Goal: Information Seeking & Learning: Learn about a topic

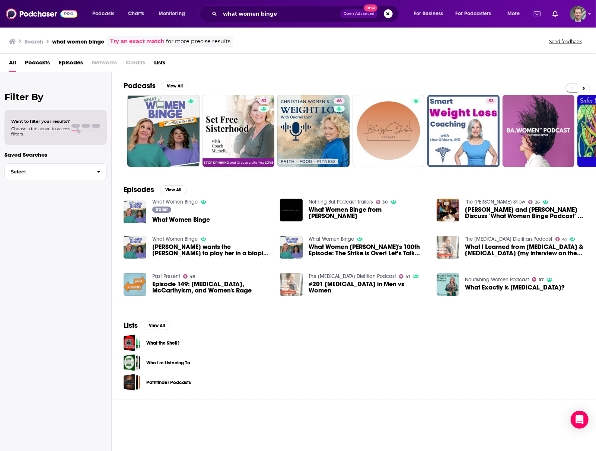
click at [51, 232] on div "Filter By Want to filter your results? Choose a tab above to access filters. Sa…" at bounding box center [56, 297] width 112 height 451
click at [385, 17] on button "Search podcasts, credits, & more..." at bounding box center [388, 13] width 9 height 9
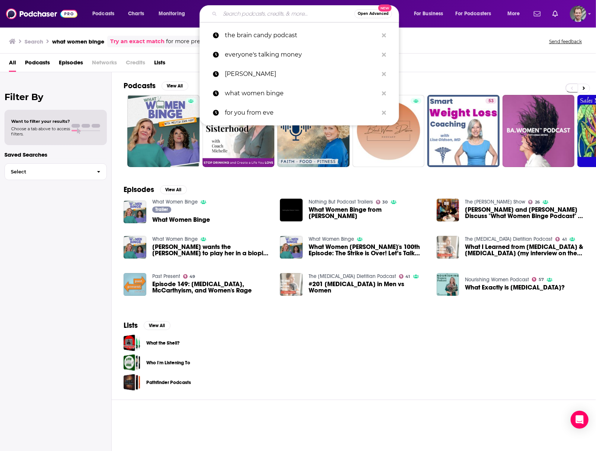
click at [248, 16] on input "Search podcasts, credits, & more..." at bounding box center [287, 14] width 134 height 12
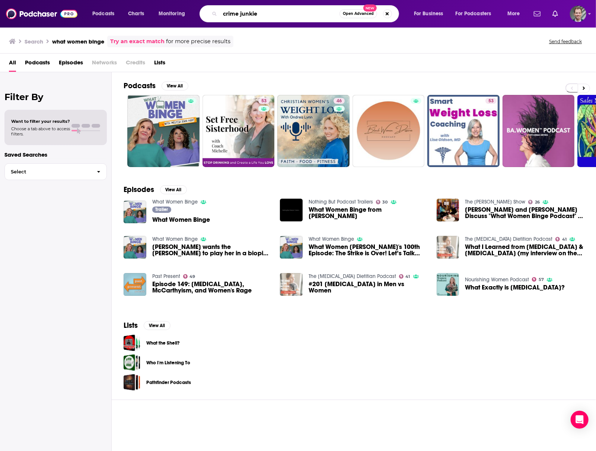
type input "crime junkie"
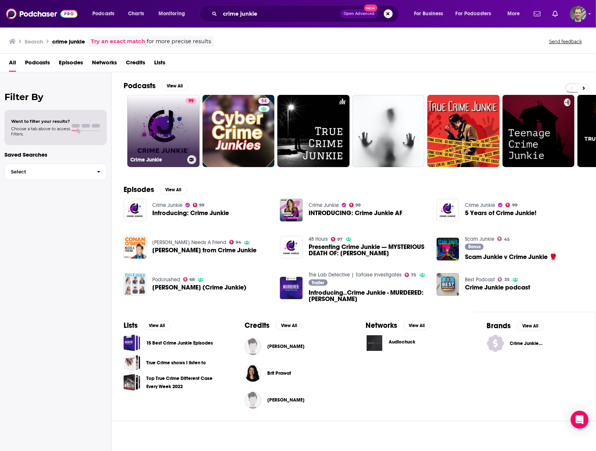
click at [176, 138] on link "99 Crime Junkie" at bounding box center [163, 131] width 72 height 72
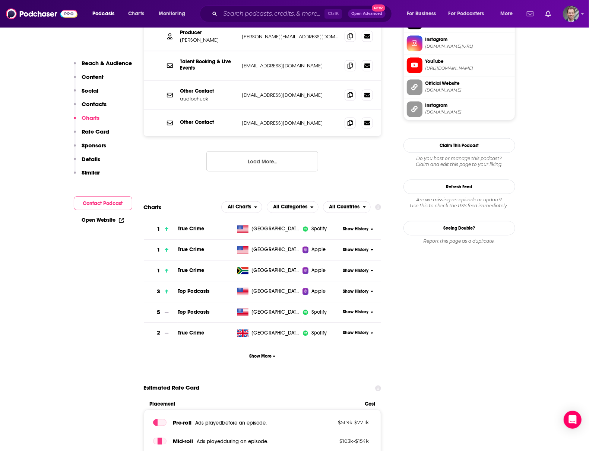
scroll to position [645, 0]
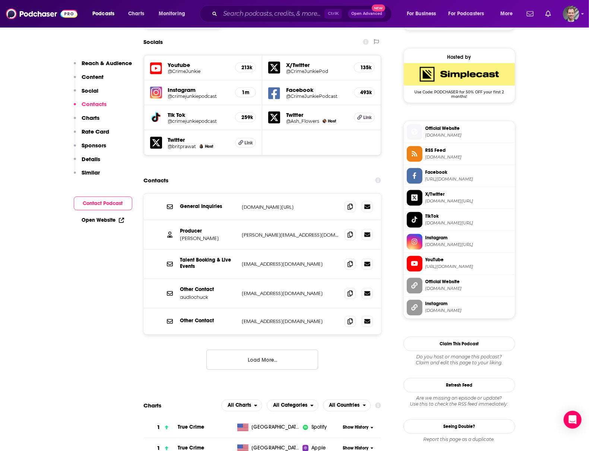
click at [258, 350] on button "Load More..." at bounding box center [262, 360] width 112 height 20
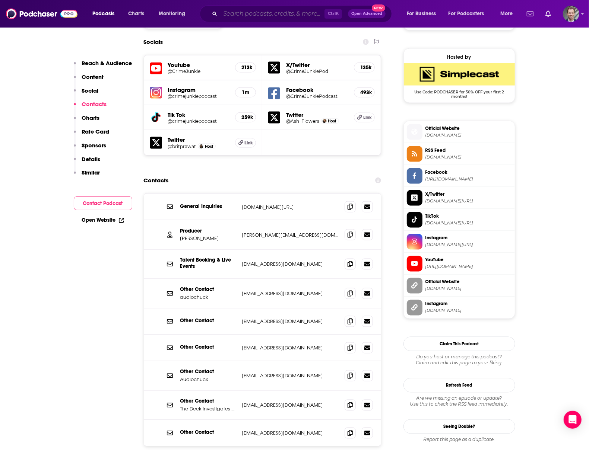
click at [233, 12] on input "Search podcasts, credits, & more..." at bounding box center [272, 14] width 104 height 12
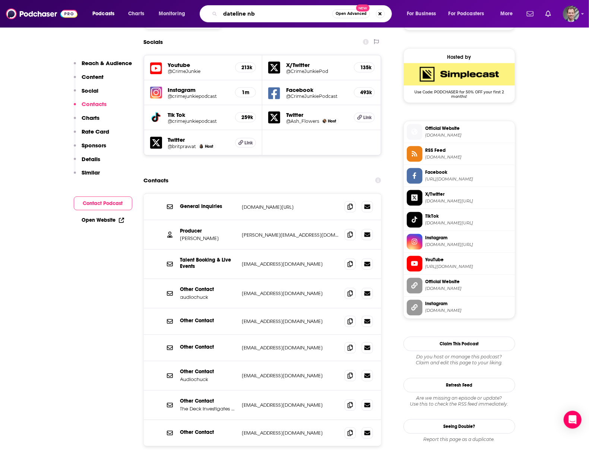
type input "dateline nbc"
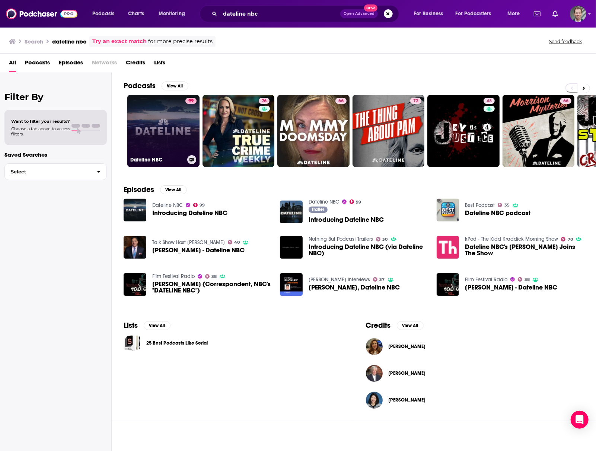
click at [170, 138] on link "99 Dateline NBC" at bounding box center [163, 131] width 72 height 72
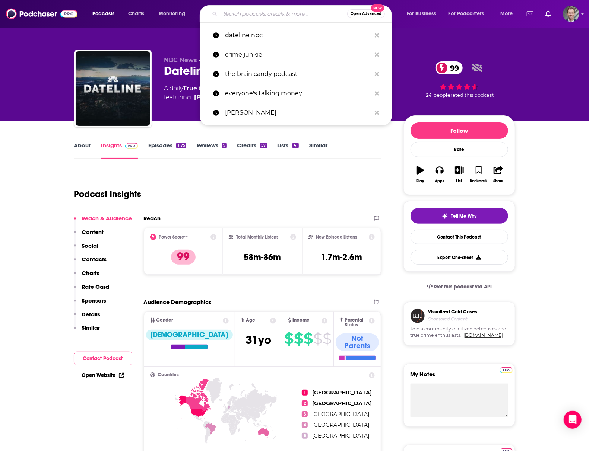
click at [246, 10] on input "Search podcasts, credits, & more..." at bounding box center [283, 14] width 127 height 12
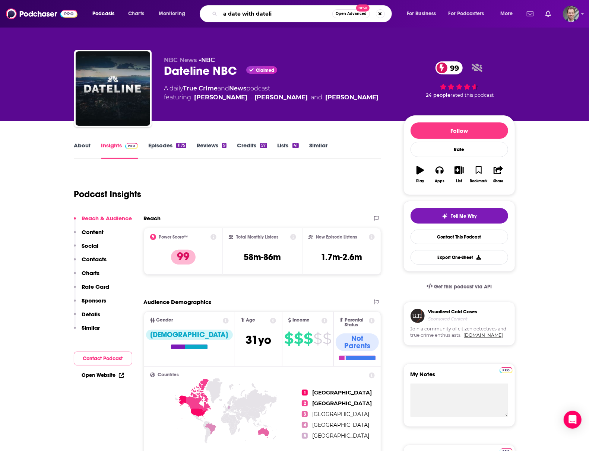
type input "a date with datelin"
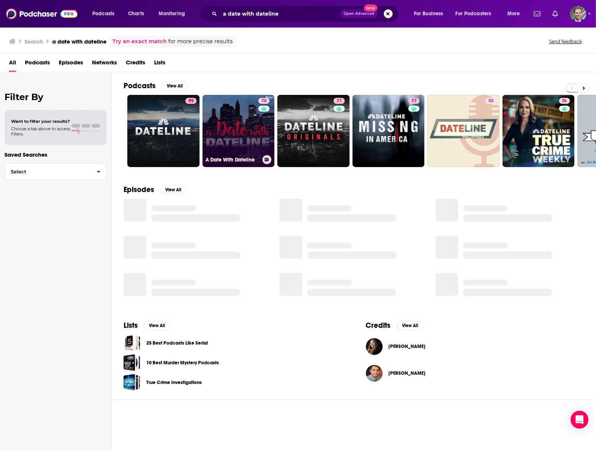
click at [231, 138] on link "70 A Date With Dateline" at bounding box center [239, 131] width 72 height 72
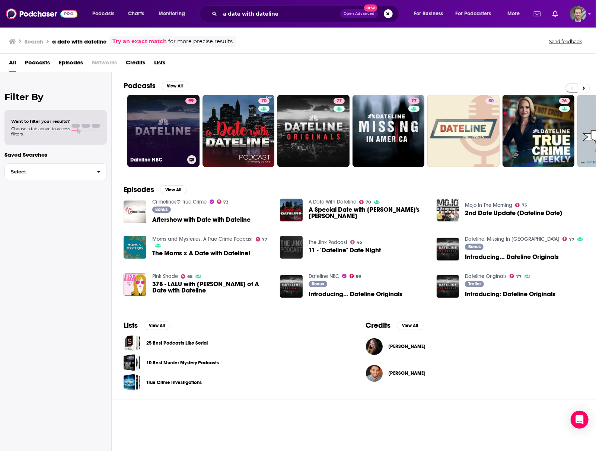
click at [161, 143] on link "99 Dateline NBC" at bounding box center [163, 131] width 72 height 72
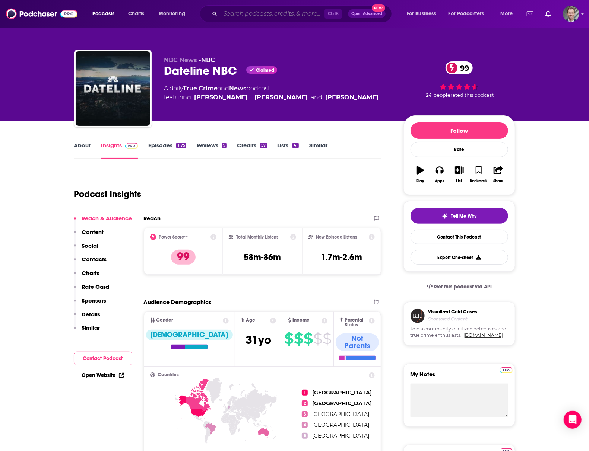
click at [238, 13] on input "Search podcasts, credits, & more..." at bounding box center [272, 14] width 104 height 12
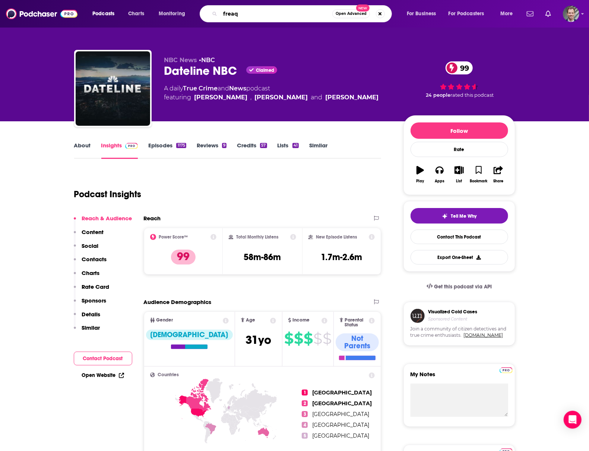
click at [258, 9] on input "freaq" at bounding box center [276, 14] width 112 height 12
type input "freakonomics radio"
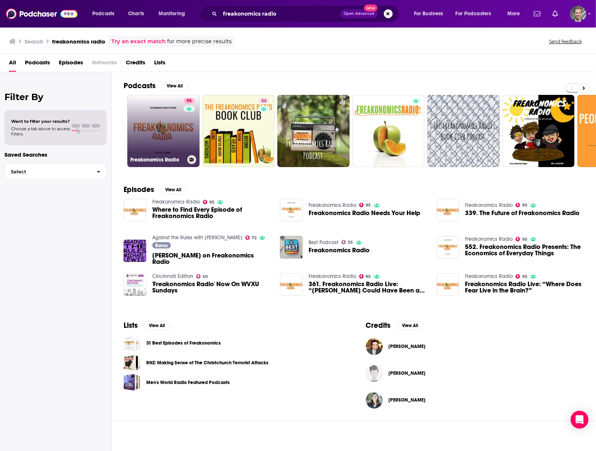
click at [166, 139] on link "95 Freakonomics Radio" at bounding box center [163, 131] width 72 height 72
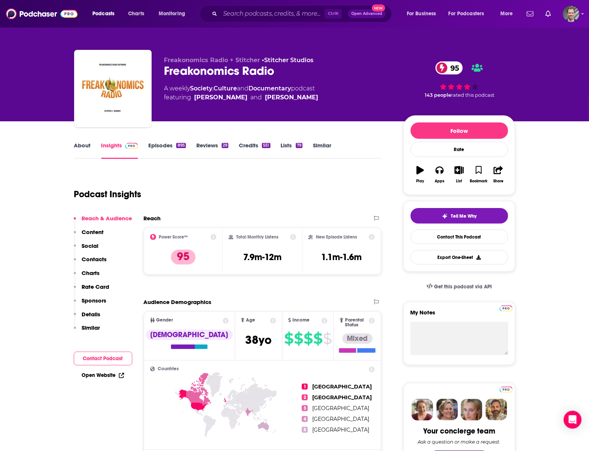
click at [252, 179] on div "Podcast Insights" at bounding box center [224, 190] width 301 height 38
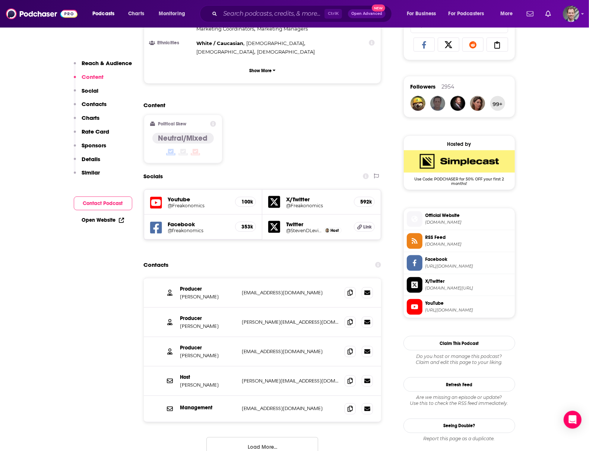
scroll to position [447, 0]
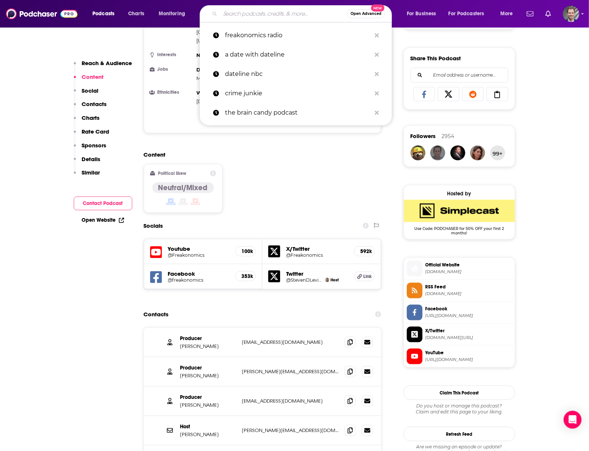
click at [249, 12] on input "Search podcasts, credits, & more..." at bounding box center [283, 14] width 127 height 12
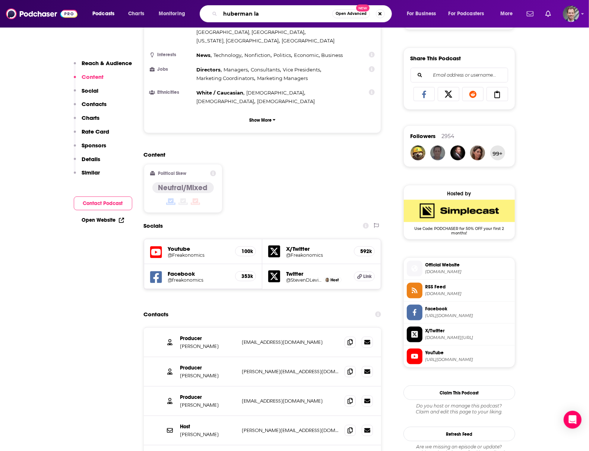
type input "huberman lab"
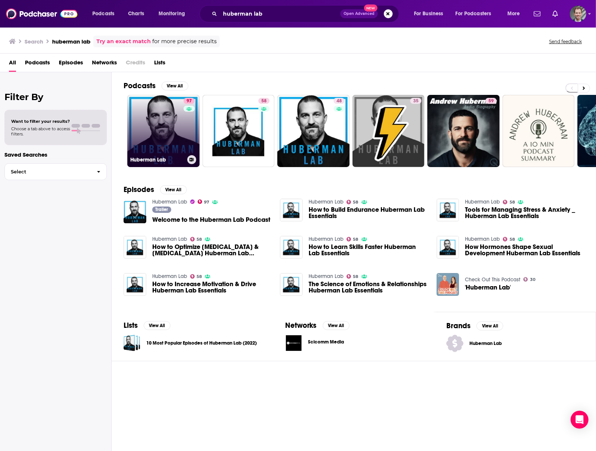
click at [184, 128] on div "97" at bounding box center [190, 126] width 13 height 57
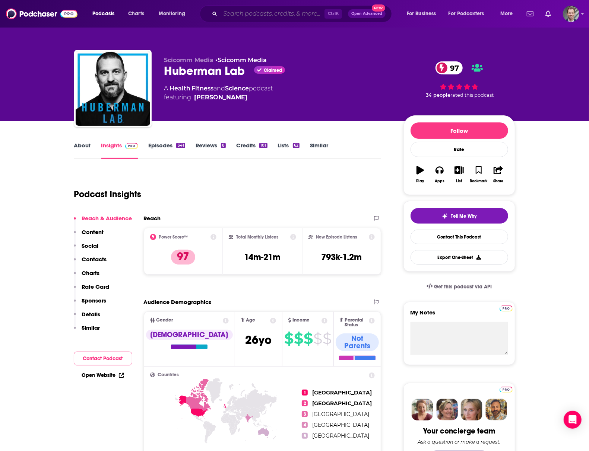
click at [285, 9] on input "Search podcasts, credits, & more..." at bounding box center [272, 14] width 104 height 12
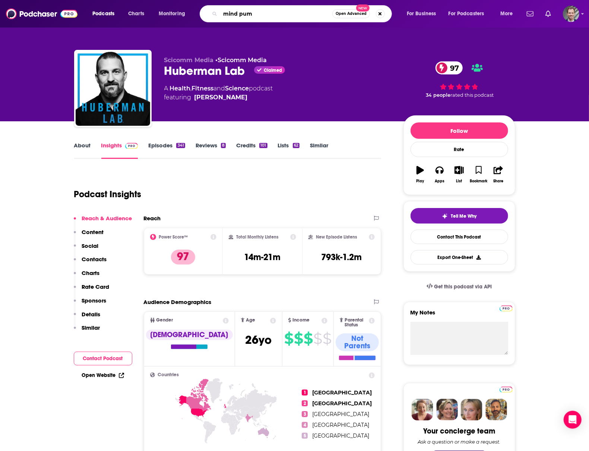
type input "mind pump"
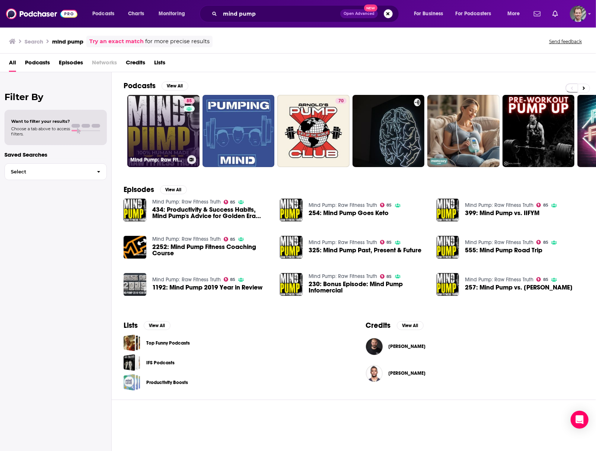
click at [156, 127] on link "85 Mind Pump: Raw Fitness Truth" at bounding box center [163, 131] width 72 height 72
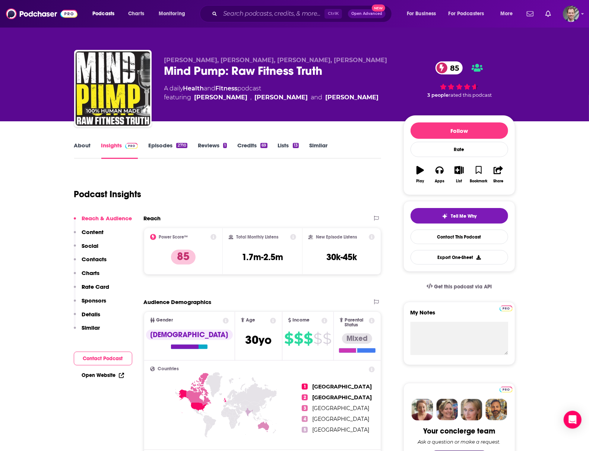
click at [213, 188] on div "Podcast Insights" at bounding box center [224, 190] width 301 height 38
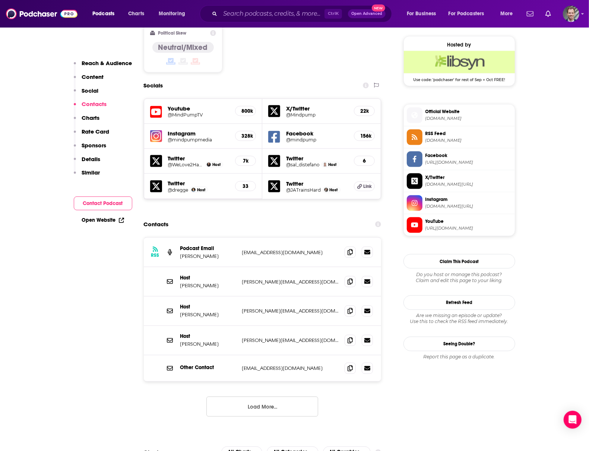
scroll to position [645, 0]
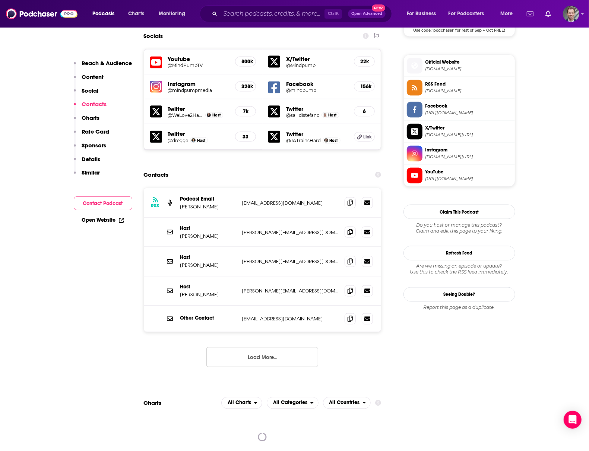
click at [243, 347] on button "Load More..." at bounding box center [262, 357] width 112 height 20
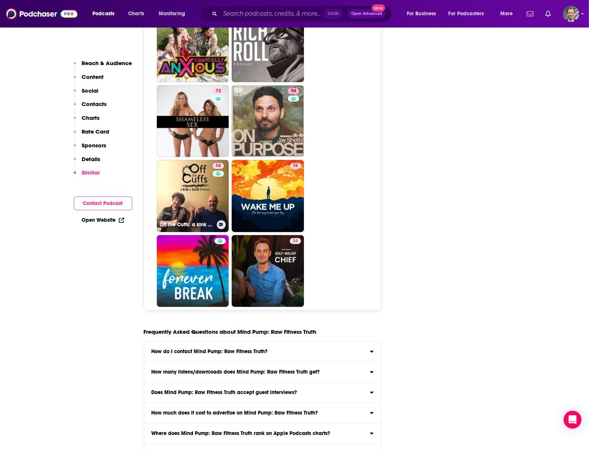
scroll to position [4046, 0]
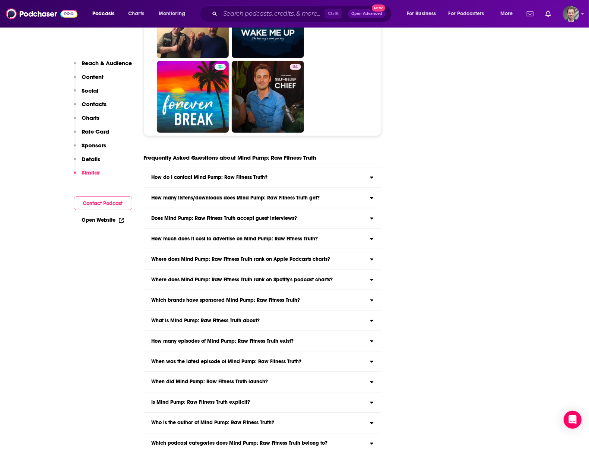
click at [195, 229] on label "How much does it cost to advertise on Mind Pump: Raw Fitness Truth? Click here …" at bounding box center [262, 239] width 237 height 20
click at [0, 0] on input "How much does it cost to advertise on Mind Pump: Raw Fitness Truth? Click here …" at bounding box center [0, 0] width 0 height 0
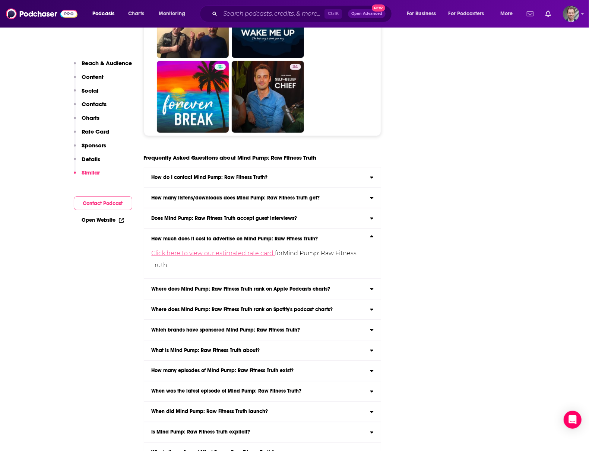
click at [200, 250] on link "Click here to view our estimated rate card" at bounding box center [214, 253] width 124 height 7
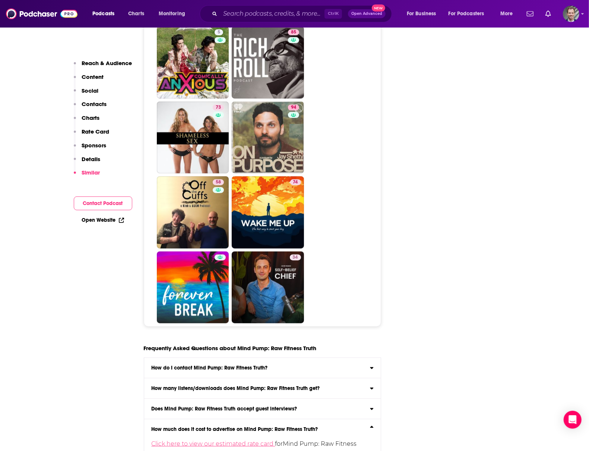
scroll to position [4076, 0]
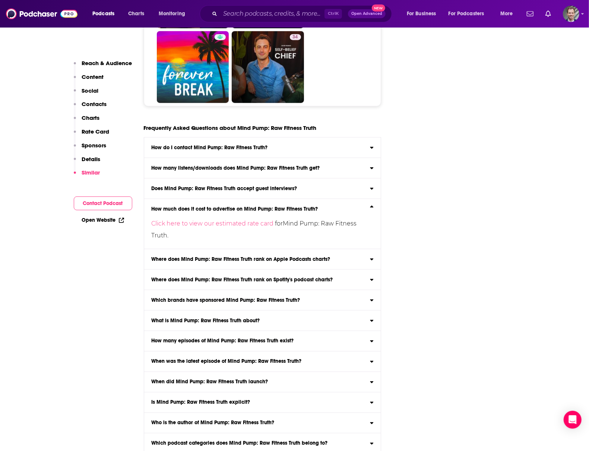
click at [0, 0] on input "Which podcast hosting provider does Mind Pump: Raw Fitness Truth use? Mind Pump…" at bounding box center [0, 0] width 0 height 0
